Goal: Information Seeking & Learning: Learn about a topic

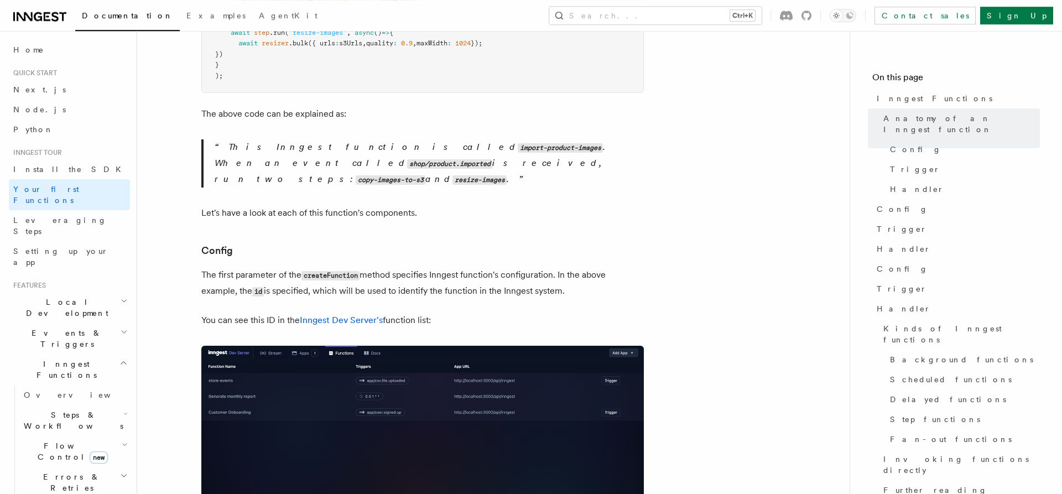
scroll to position [508, 0]
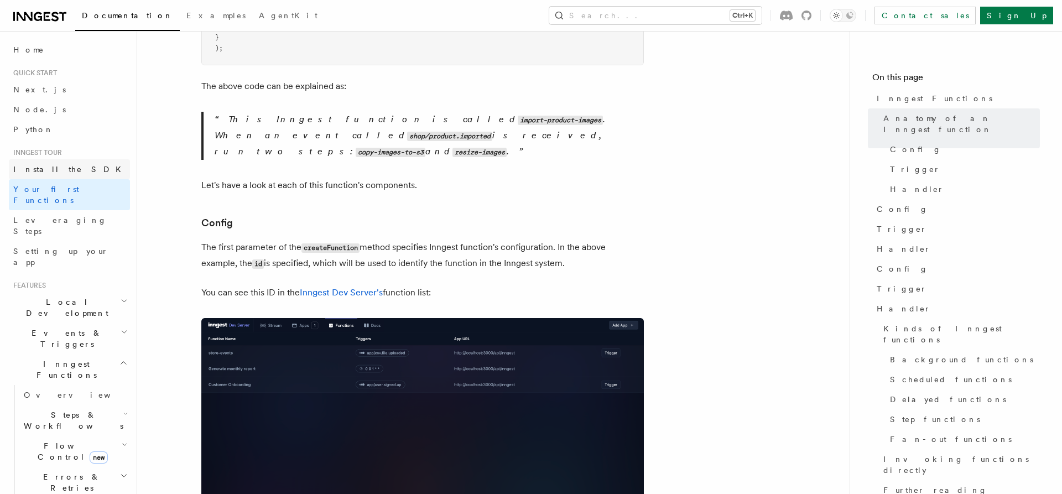
click at [61, 168] on span "Install the SDK" at bounding box center [70, 169] width 114 height 9
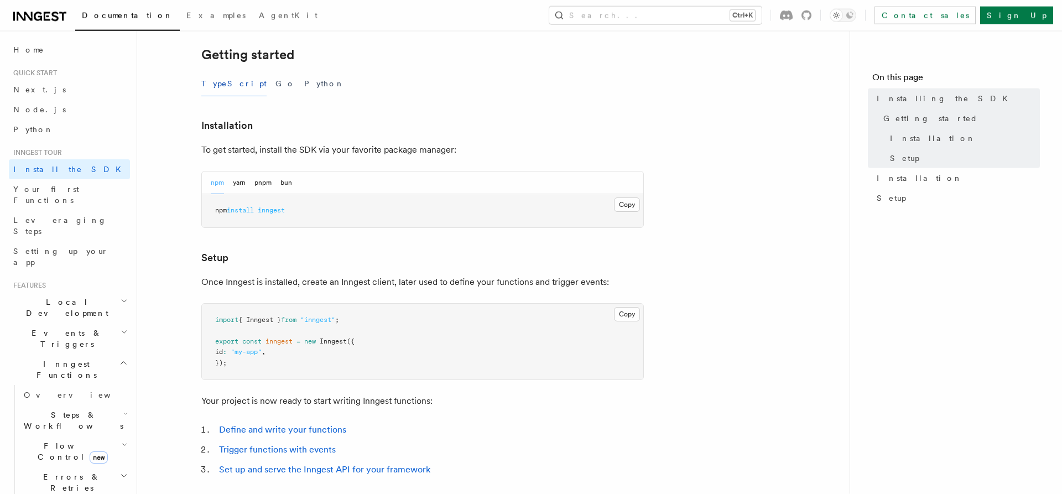
scroll to position [226, 0]
drag, startPoint x: 323, startPoint y: 341, endPoint x: 349, endPoint y: 338, distance: 26.1
click at [347, 338] on span "Inngest" at bounding box center [333, 341] width 27 height 8
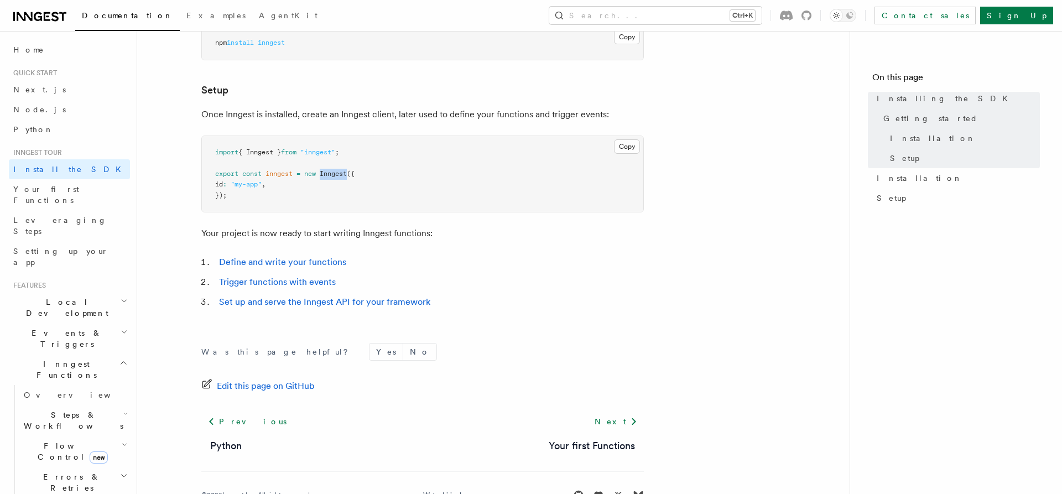
scroll to position [395, 0]
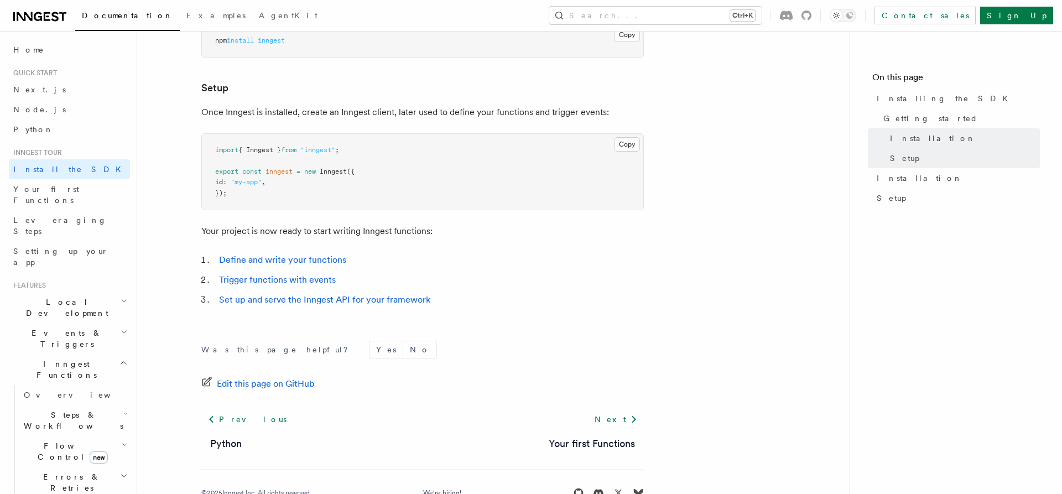
click at [471, 283] on li "Trigger functions with events" at bounding box center [430, 279] width 428 height 15
click at [295, 261] on link "Define and write your functions" at bounding box center [282, 259] width 127 height 11
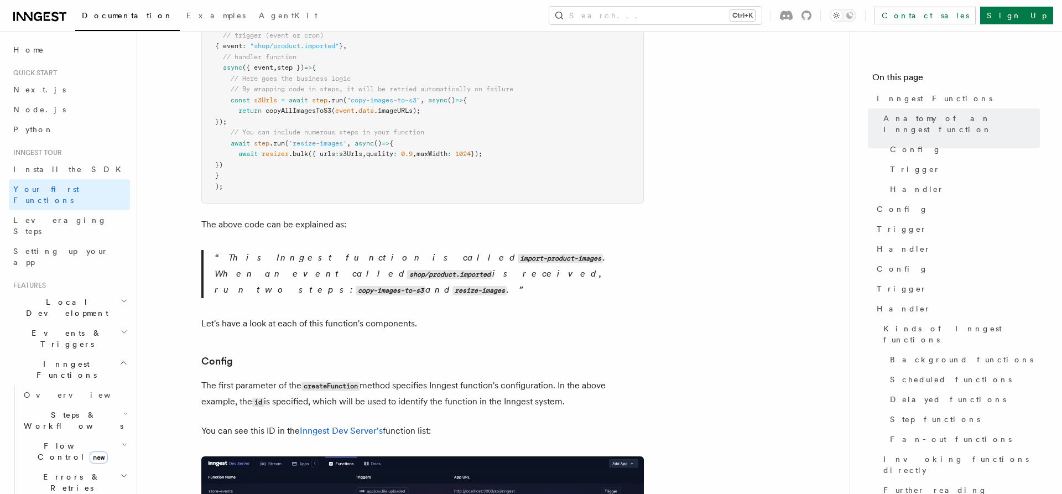
scroll to position [395, 0]
